Goal: Navigation & Orientation: Go to known website

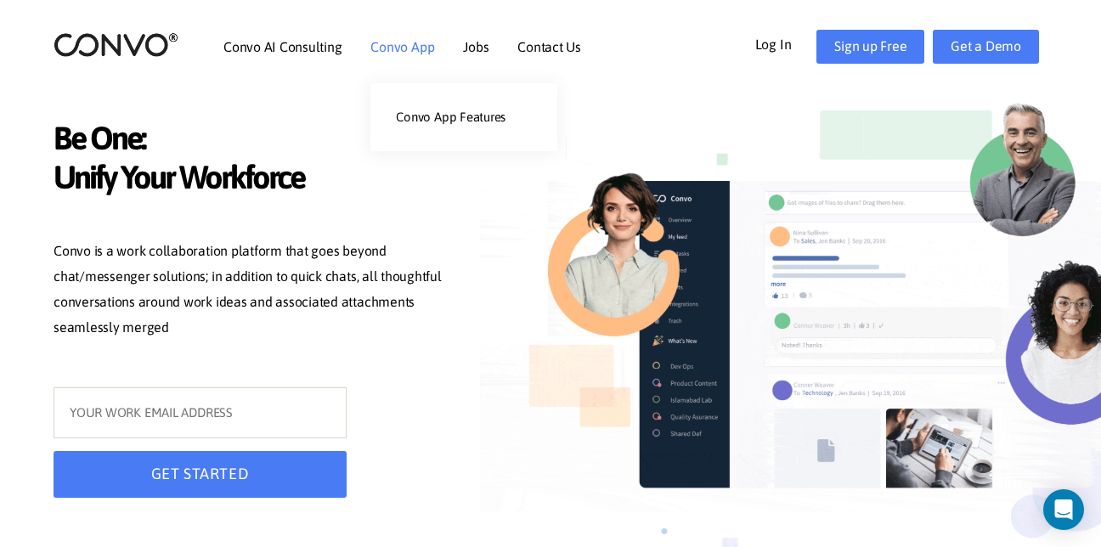
click at [421, 49] on link "Convo App" at bounding box center [402, 47] width 64 height 14
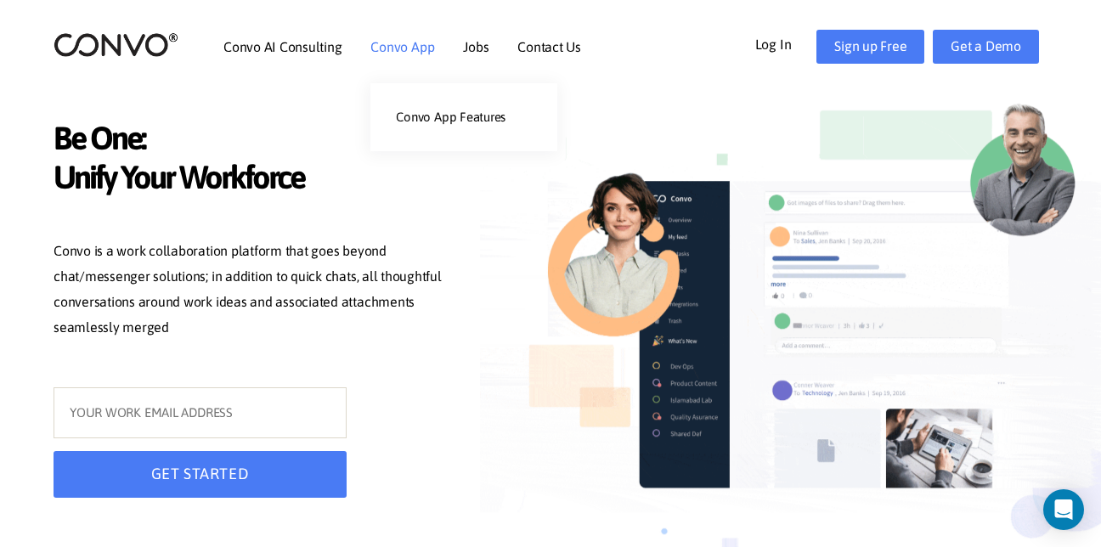
click at [404, 48] on link "Convo App" at bounding box center [402, 47] width 64 height 14
click at [395, 40] on link "Convo App" at bounding box center [402, 47] width 64 height 14
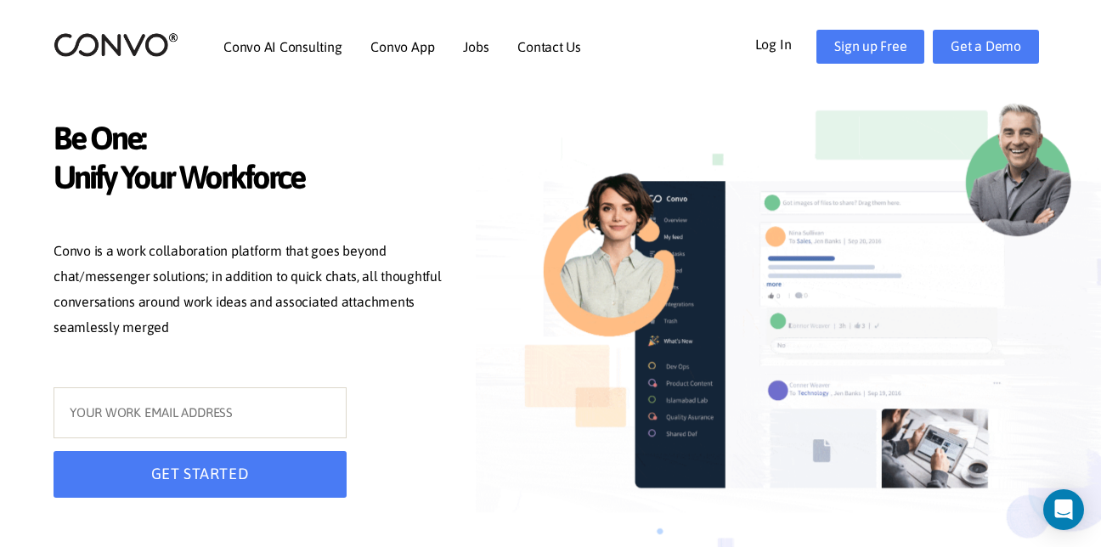
click at [779, 42] on link "Log In" at bounding box center [786, 43] width 62 height 27
